Goal: Task Accomplishment & Management: Complete application form

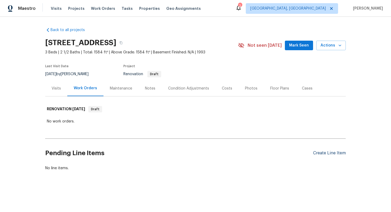
click at [324, 153] on div "Create Line Item" at bounding box center [329, 153] width 33 height 5
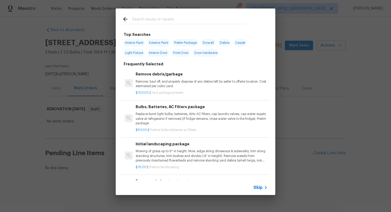
click at [261, 185] on span "Skip" at bounding box center [257, 187] width 9 height 5
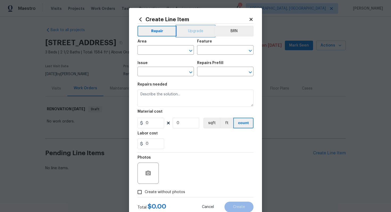
click at [192, 29] on button "Upgrade" at bounding box center [196, 31] width 38 height 11
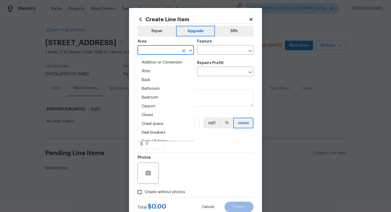
click at [157, 53] on input "text" at bounding box center [157, 51] width 41 height 8
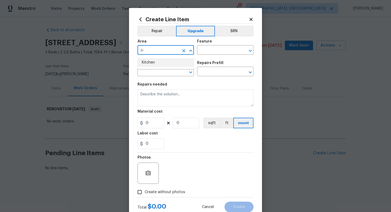
click at [160, 62] on li "Kitchen" at bounding box center [165, 62] width 56 height 9
type input "Kitchen"
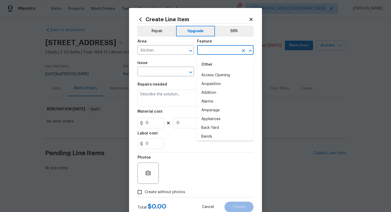
click at [206, 52] on input "text" at bounding box center [217, 51] width 41 height 8
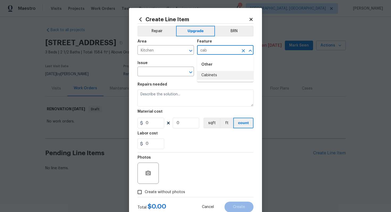
click at [214, 73] on li "Cabinets" at bounding box center [225, 75] width 56 height 9
type input "Cabinets"
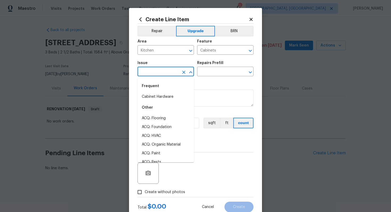
click at [169, 72] on input "text" at bounding box center [157, 72] width 41 height 8
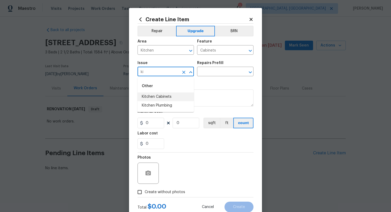
click at [178, 96] on li "Kitchen Cabinets" at bounding box center [165, 97] width 56 height 9
type input "Kitchen Cabinets"
click at [209, 73] on input "text" at bounding box center [217, 72] width 41 height 8
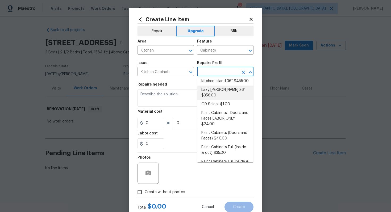
scroll to position [58, 0]
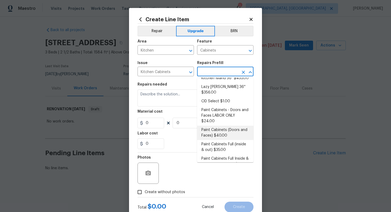
click at [220, 126] on li "Paint Cabinets (Doors and Faces) $40.00" at bounding box center [225, 133] width 56 height 14
type input "Paint Cabinets (Doors and Faces) $40.00"
type textarea "Prep, sand, mask and apply 2 coats of paint to the kitchen cabinet doors and bo…"
type input "40"
type input "1"
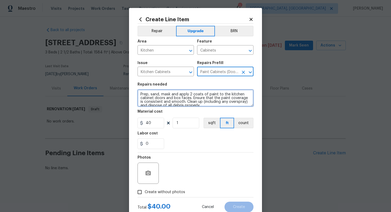
click at [139, 93] on textarea "Prep, sand, mask and apply 2 coats of paint to the kitchen cabinet doors and bo…" at bounding box center [195, 98] width 116 height 17
type textarea "#sala - Prep, sand, mask and apply 2 coats of paint to the kitchen cabinet door…"
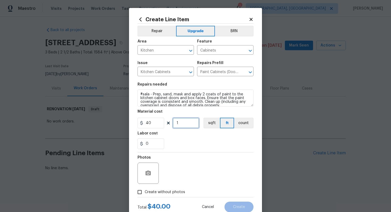
click at [198, 126] on input "1" at bounding box center [186, 123] width 27 height 11
type input "60"
click at [173, 190] on span "Create without photos" at bounding box center [165, 193] width 40 height 6
click at [145, 190] on input "Create without photos" at bounding box center [140, 192] width 10 height 10
checkbox input "true"
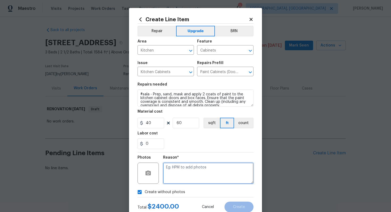
click at [177, 180] on textarea at bounding box center [208, 173] width 90 height 21
type textarea "n/a"
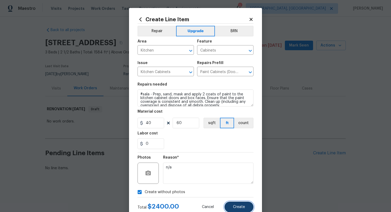
click at [235, 204] on button "Create" at bounding box center [238, 207] width 29 height 11
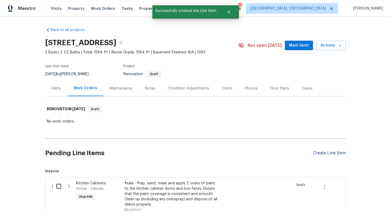
click at [323, 152] on div "Create Line Item" at bounding box center [329, 153] width 33 height 5
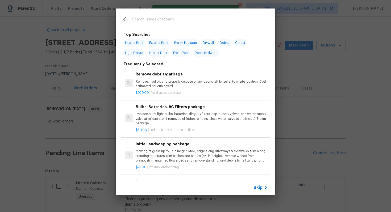
click at [258, 187] on span "Skip" at bounding box center [257, 187] width 9 height 5
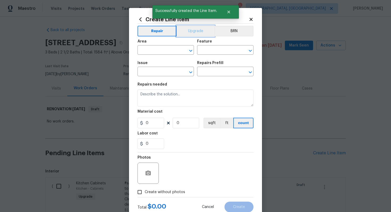
click at [193, 34] on button "Upgrade" at bounding box center [196, 31] width 38 height 11
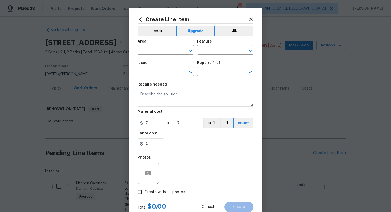
click at [161, 46] on div "Area" at bounding box center [165, 43] width 56 height 7
click at [158, 53] on input "text" at bounding box center [157, 51] width 41 height 8
click at [170, 69] on ul "Kitchen" at bounding box center [165, 62] width 56 height 13
click at [159, 62] on li "Kitchen" at bounding box center [165, 62] width 56 height 9
type input "Kitchen"
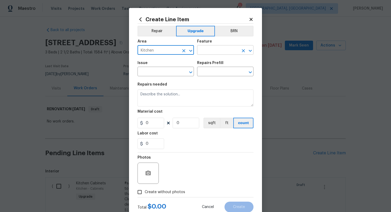
click at [208, 53] on input "text" at bounding box center [217, 51] width 41 height 8
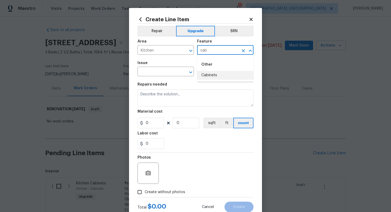
click at [207, 76] on li "Cabinets" at bounding box center [225, 75] width 56 height 9
type input "Cabinets"
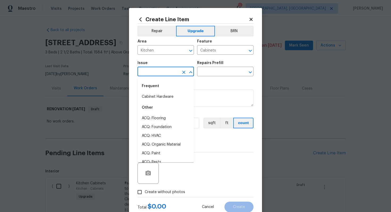
click at [161, 72] on input "text" at bounding box center [157, 72] width 41 height 8
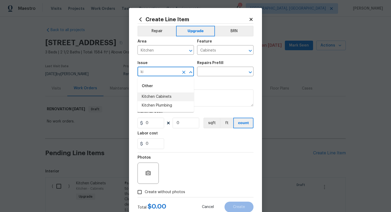
click at [173, 99] on li "Kitchen Cabinets" at bounding box center [165, 97] width 56 height 9
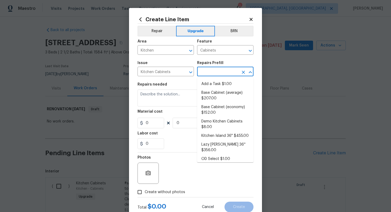
click at [209, 72] on input "text" at bounding box center [217, 72] width 41 height 8
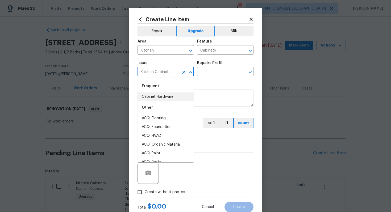
click at [158, 69] on input "Kitchen Cabinets" at bounding box center [157, 72] width 41 height 8
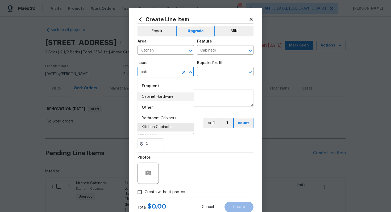
click at [167, 96] on li "Cabinet Hardware" at bounding box center [165, 97] width 56 height 9
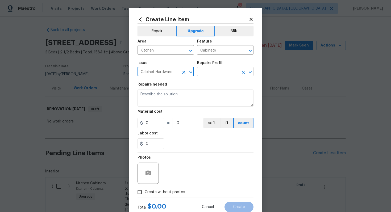
type input "Cabinet Hardware"
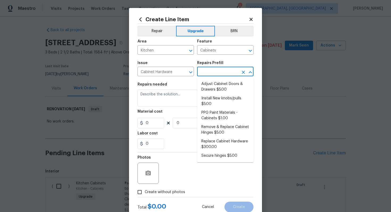
click at [213, 71] on input "text" at bounding box center [217, 72] width 41 height 8
click at [226, 147] on li "Replace Cabinet Hardware $300.00" at bounding box center [225, 144] width 56 height 14
type input "Replace Cabinet Hardware $300.00"
type textarea "Replace cabinet hardware with new hinges and pulls. HPM to provide specs"
type input "300"
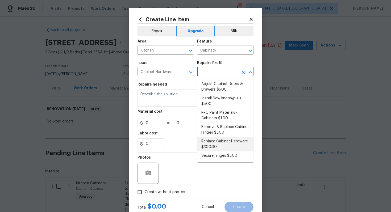
type input "1"
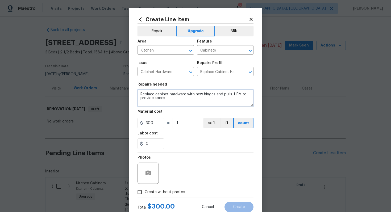
click at [139, 94] on textarea "Replace cabinet hardware with new hinges and pulls. HPM to provide specs" at bounding box center [195, 98] width 116 height 17
type textarea "#sala - Replace cabinet hardware with new hinges and pulls. HPM to provide specs"
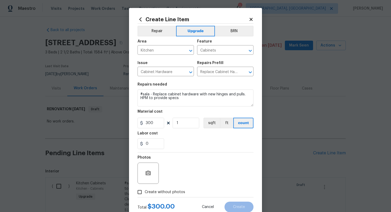
click at [162, 195] on span "Create without photos" at bounding box center [165, 193] width 40 height 6
click at [145, 195] on input "Create without photos" at bounding box center [140, 192] width 10 height 10
checkbox input "true"
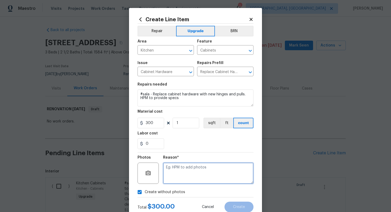
click at [185, 176] on textarea at bounding box center [208, 173] width 90 height 21
type textarea "n/a"
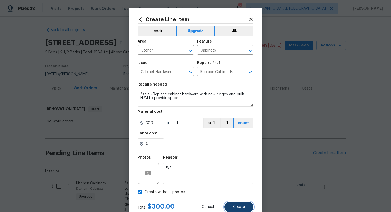
click at [236, 205] on button "Create" at bounding box center [238, 207] width 29 height 11
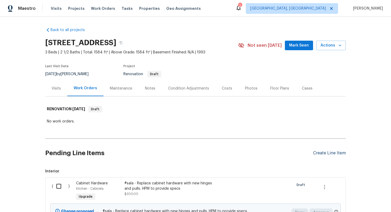
click at [322, 153] on div "Create Line Item" at bounding box center [329, 153] width 33 height 5
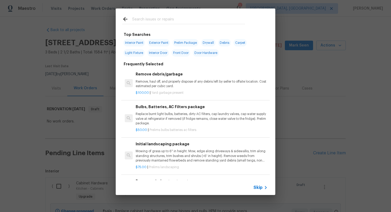
click at [260, 186] on span "Skip" at bounding box center [257, 187] width 9 height 5
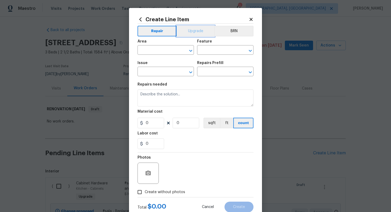
click at [191, 27] on button "Upgrade" at bounding box center [196, 31] width 38 height 11
click at [166, 51] on input "text" at bounding box center [157, 51] width 41 height 8
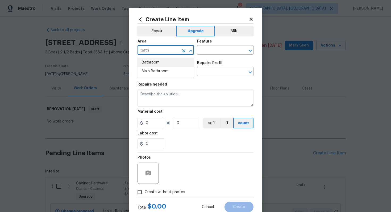
click at [167, 63] on li "Bathroom" at bounding box center [165, 62] width 56 height 9
type input "Bathroom"
click at [217, 53] on input "text" at bounding box center [217, 51] width 41 height 8
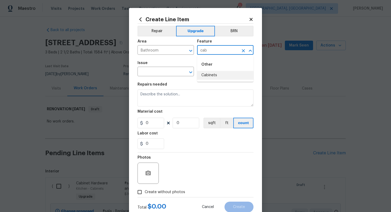
click at [213, 78] on li "Cabinets" at bounding box center [225, 75] width 56 height 9
type input "Cabinets"
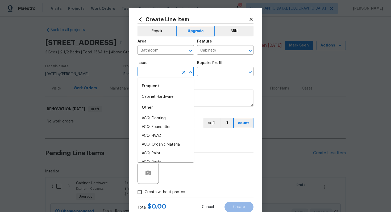
click at [162, 70] on input "text" at bounding box center [157, 72] width 41 height 8
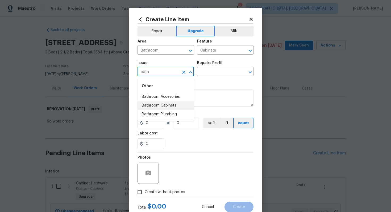
click at [166, 109] on li "Bathroom Cabinets" at bounding box center [165, 105] width 56 height 9
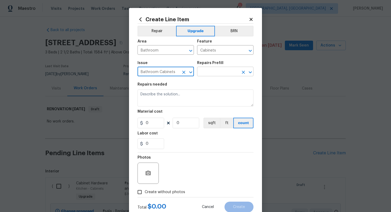
type input "Bathroom Cabinets"
click at [221, 71] on input "text" at bounding box center [217, 72] width 41 height 8
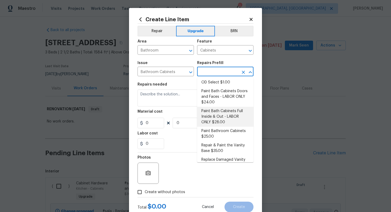
scroll to position [72, 0]
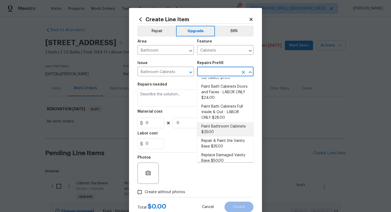
click at [219, 123] on li "Paint Bathroom Cabinets $25.00" at bounding box center [225, 129] width 56 height 14
type input "Paint Bathroom Cabinets $25.00"
type textarea "Prep, sand, mask and apply 2 coats of paint to the bathroom cabinet doors, inte…"
type input "25"
type input "1"
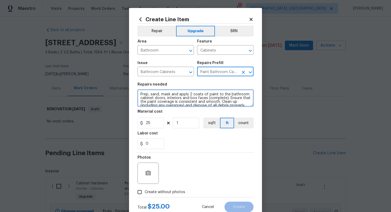
click at [139, 92] on textarea "Prep, sand, mask and apply 2 coats of paint to the bathroom cabinet doors, inte…" at bounding box center [195, 98] width 116 height 17
type textarea "#sala - Prep, sand, mask and apply 2 coats of paint to the bathroom cabinet doo…"
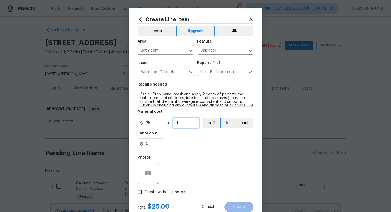
click at [186, 123] on input "1" at bounding box center [186, 123] width 27 height 11
type input "34"
click at [164, 190] on span "Create without photos" at bounding box center [165, 193] width 40 height 6
click at [145, 190] on input "Create without photos" at bounding box center [140, 192] width 10 height 10
checkbox input "true"
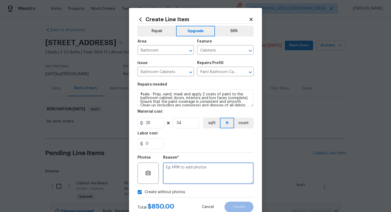
click at [199, 178] on textarea at bounding box center [208, 173] width 90 height 21
type textarea "n/a"
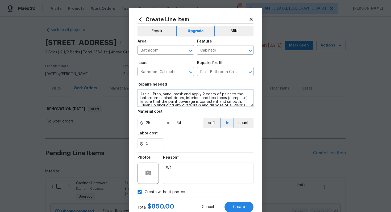
click at [152, 95] on textarea "#sala - Prep, sand, mask and apply 2 coats of paint to the bathroom cabinet doo…" at bounding box center [195, 98] width 116 height 17
paste textarea "All bathrooms"
type textarea "#sala - All bathrooms - Prep, sand, mask and apply 2 coats of paint to the bath…"
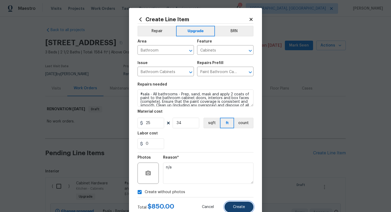
click at [242, 210] on button "Create" at bounding box center [238, 207] width 29 height 11
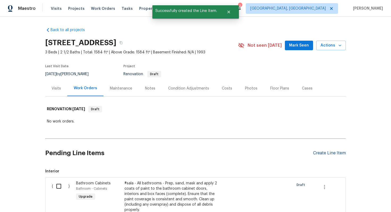
click at [329, 153] on div "Create Line Item" at bounding box center [329, 153] width 33 height 5
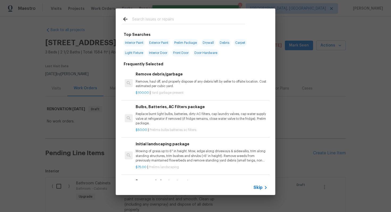
click at [258, 190] on span "Skip" at bounding box center [257, 187] width 9 height 5
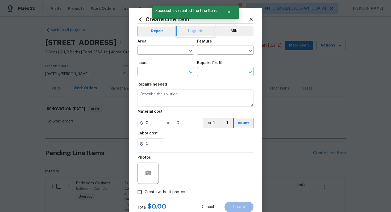
click at [191, 35] on button "Upgrade" at bounding box center [196, 31] width 38 height 11
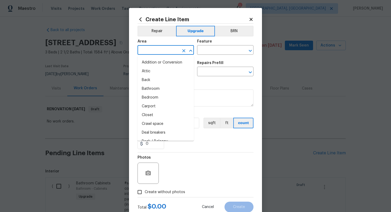
click at [157, 52] on input "text" at bounding box center [157, 51] width 41 height 8
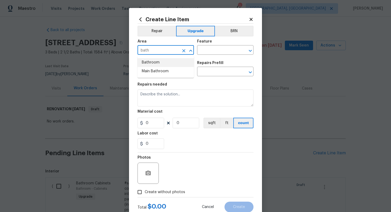
click at [157, 63] on li "Bathroom" at bounding box center [165, 62] width 56 height 9
type input "Bathroom"
click at [218, 46] on div "Feature" at bounding box center [225, 43] width 56 height 7
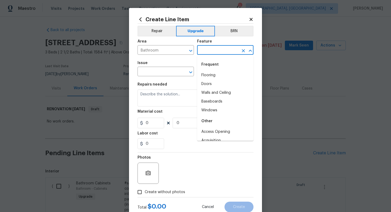
click at [216, 49] on input "text" at bounding box center [217, 51] width 41 height 8
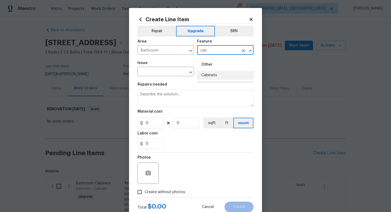
click at [208, 78] on li "Cabinets" at bounding box center [225, 75] width 56 height 9
type input "Cabinets"
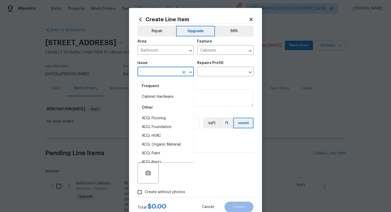
click at [175, 73] on input "text" at bounding box center [157, 72] width 41 height 8
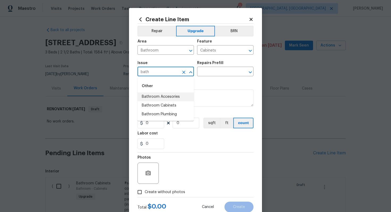
click at [177, 100] on li "Bathroom Accesories" at bounding box center [165, 97] width 56 height 9
type input "Bathroom Accesories"
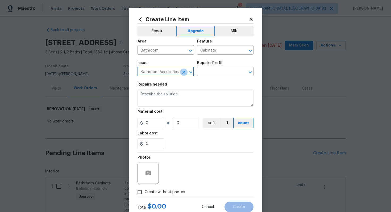
click at [185, 73] on icon "Clear" at bounding box center [183, 72] width 5 height 5
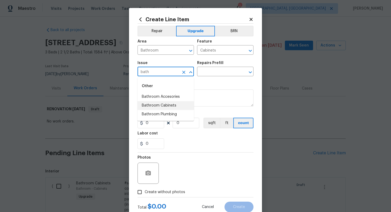
click at [181, 107] on li "Bathroom Cabinets" at bounding box center [165, 105] width 56 height 9
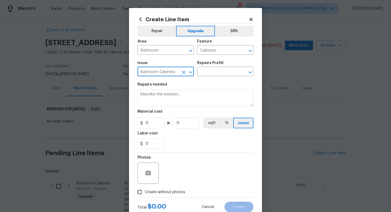
type input "Bathroom Cabinets"
click at [207, 68] on div "Repairs Prefill" at bounding box center [225, 64] width 56 height 7
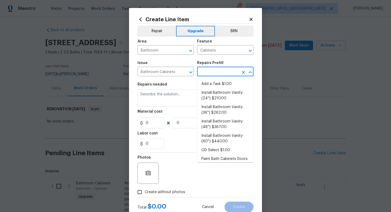
click at [206, 72] on input "text" at bounding box center [217, 72] width 41 height 8
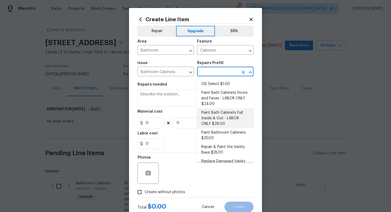
scroll to position [77, 0]
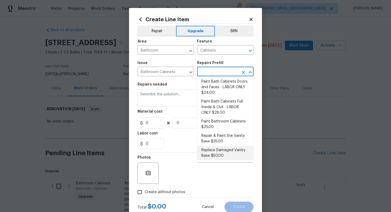
click at [219, 159] on li "Replace Damaged Vanity Base $50.00" at bounding box center [225, 153] width 56 height 14
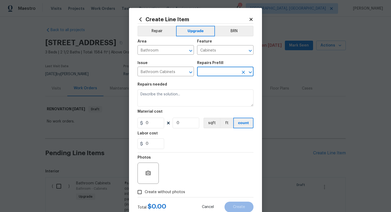
type input "Replace Damaged Vanity Base $50.00"
type textarea "Remove the existing/damage cabinet base and replace with new. Ensure that the n…"
type input "50"
type input "1"
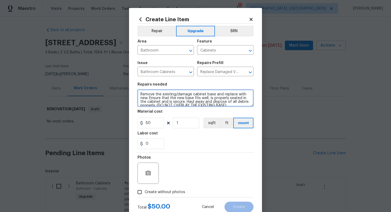
click at [139, 94] on textarea "Remove the existing/damage cabinet base and replace with new. Ensure that the n…" at bounding box center [195, 98] width 116 height 17
paste textarea "All bathrooms"
type textarea "#sala - All bathrooms - Remove the existing/damage cabinet base and replace wit…"
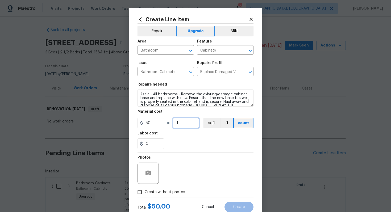
click at [185, 123] on input "1" at bounding box center [186, 123] width 27 height 11
type input "3"
click at [174, 195] on span "Create without photos" at bounding box center [165, 193] width 40 height 6
click at [145, 195] on input "Create without photos" at bounding box center [140, 192] width 10 height 10
checkbox input "true"
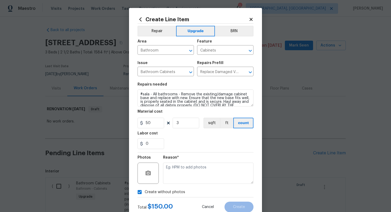
click at [182, 185] on div "Reason*" at bounding box center [208, 170] width 90 height 35
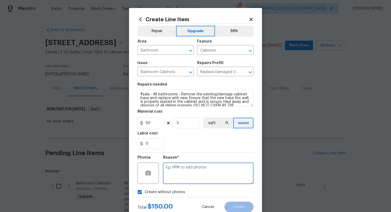
click at [182, 164] on textarea at bounding box center [208, 173] width 90 height 21
type textarea "n/a"
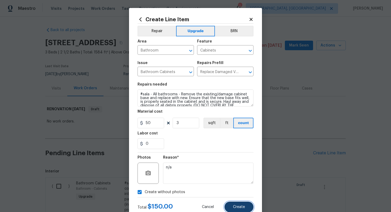
click at [237, 205] on button "Create" at bounding box center [238, 207] width 29 height 11
